Goal: Ask a question

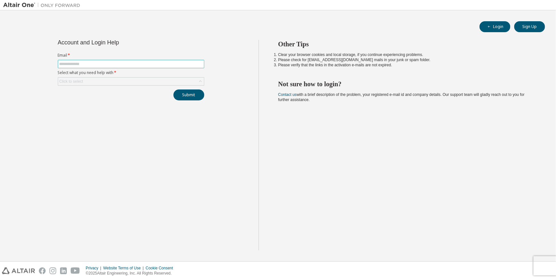
click at [73, 66] on input "text" at bounding box center [130, 63] width 143 height 5
type input "**********"
click at [64, 80] on div "Click to select" at bounding box center [71, 81] width 24 height 5
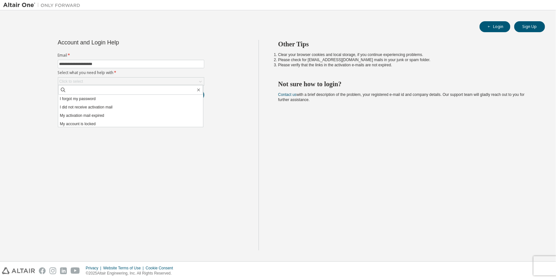
click at [72, 105] on li "I did not receive activation mail" at bounding box center [130, 107] width 145 height 8
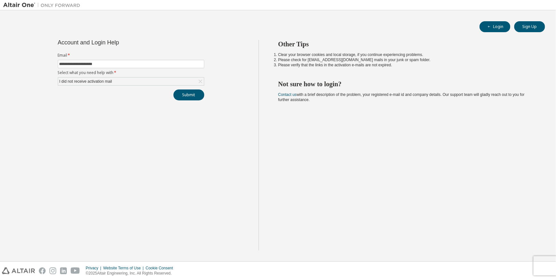
click at [67, 82] on div "I did not receive activation mail" at bounding box center [85, 81] width 55 height 7
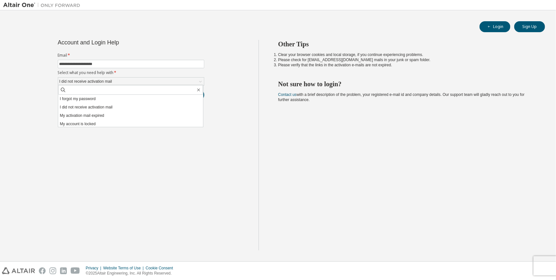
click at [68, 99] on li "I forgot my password" at bounding box center [130, 98] width 145 height 8
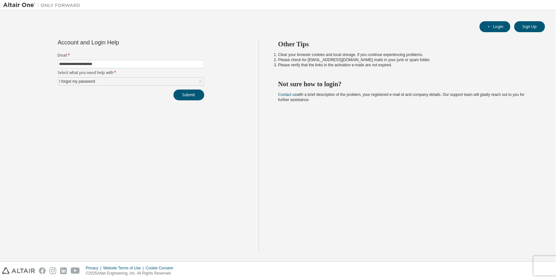
click at [194, 95] on button "Submit" at bounding box center [189, 94] width 31 height 11
click at [198, 82] on icon at bounding box center [200, 81] width 6 height 6
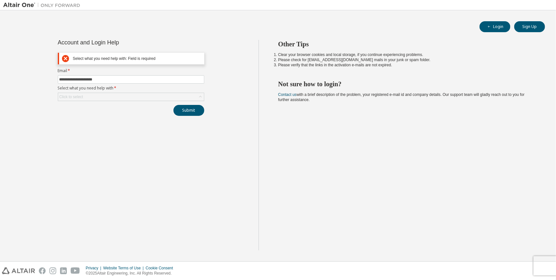
click at [190, 88] on label "Select what you need help with *" at bounding box center [131, 87] width 147 height 5
click at [192, 89] on label "Select what you need help with *" at bounding box center [131, 87] width 147 height 5
click at [140, 95] on div "Click to select" at bounding box center [131, 97] width 146 height 8
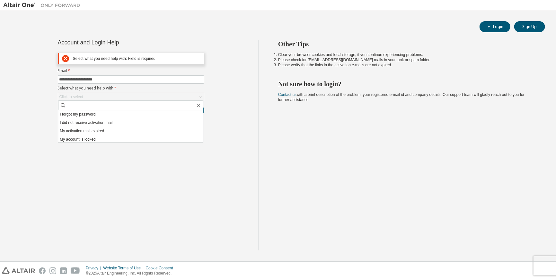
click at [104, 110] on li "I forgot my password" at bounding box center [130, 114] width 145 height 8
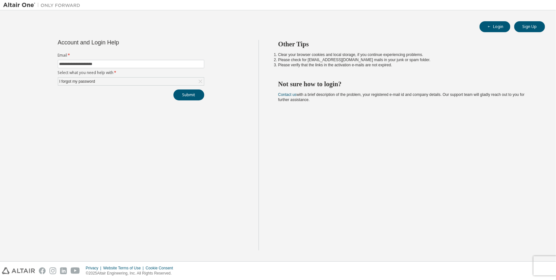
click at [191, 95] on button "Submit" at bounding box center [189, 94] width 31 height 11
